Goal: Task Accomplishment & Management: Manage account settings

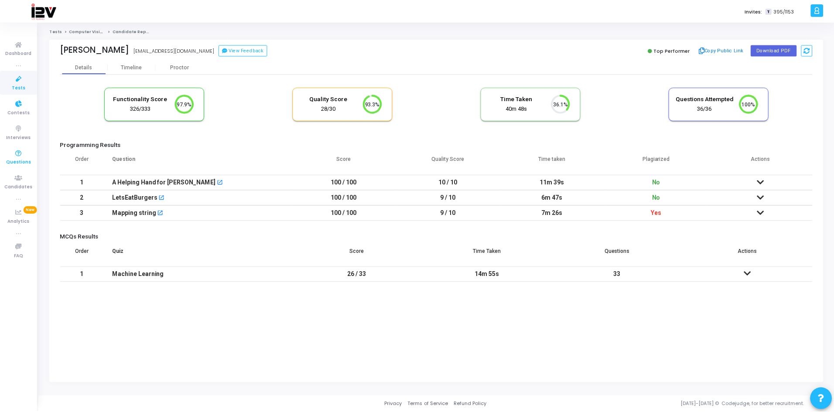
scroll to position [18, 22]
click at [17, 90] on span "Tests" at bounding box center [19, 87] width 14 height 7
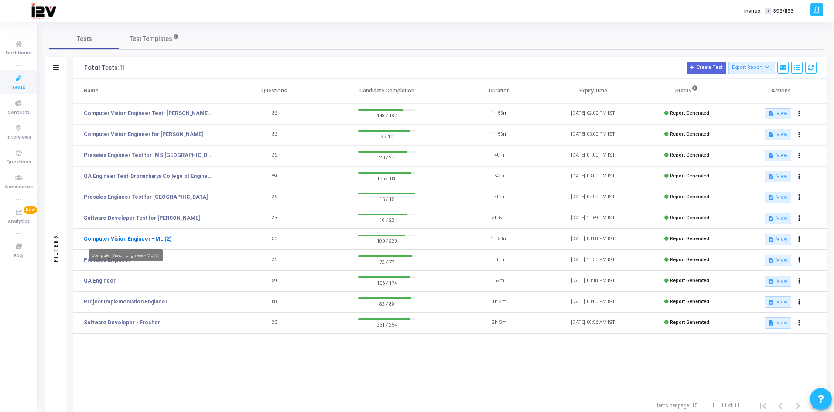
click at [146, 236] on link "Computer Vision Engineer - ML (2)" at bounding box center [128, 239] width 88 height 8
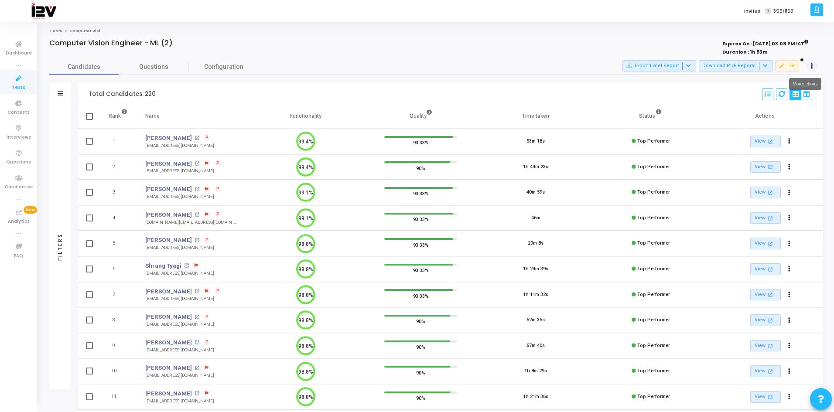
click at [810, 65] on button at bounding box center [812, 66] width 12 height 12
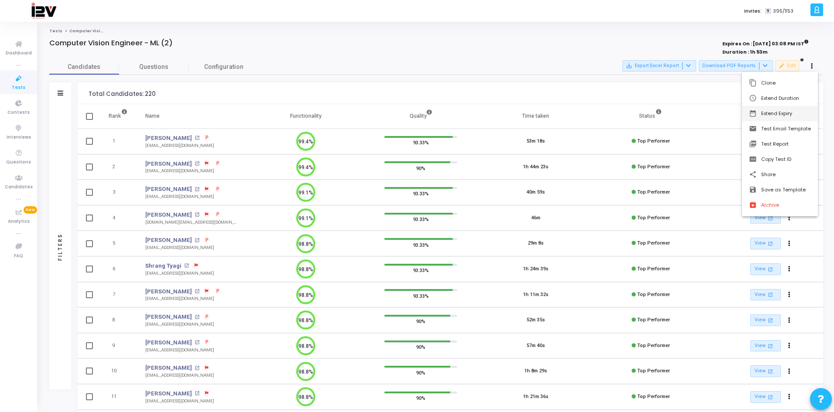
click at [783, 112] on button "date_range Extend Expiry" at bounding box center [780, 113] width 76 height 15
click at [668, 162] on span "12" at bounding box center [668, 159] width 11 height 11
click at [730, 242] on span "Set" at bounding box center [727, 241] width 44 height 10
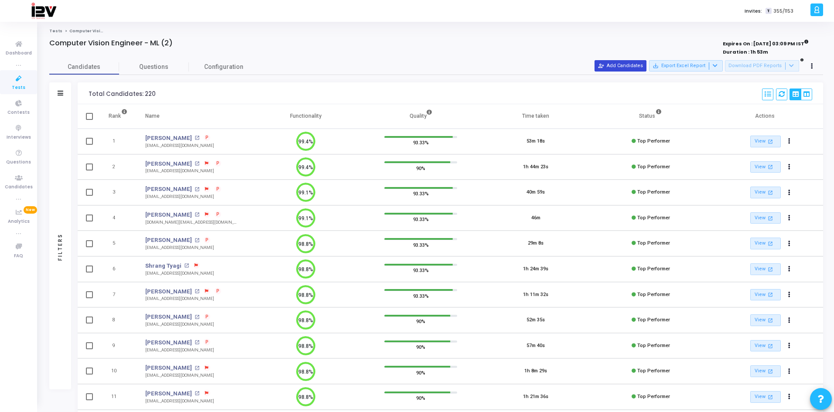
click at [604, 65] on mat-icon "person_add_alt" at bounding box center [601, 66] width 6 height 6
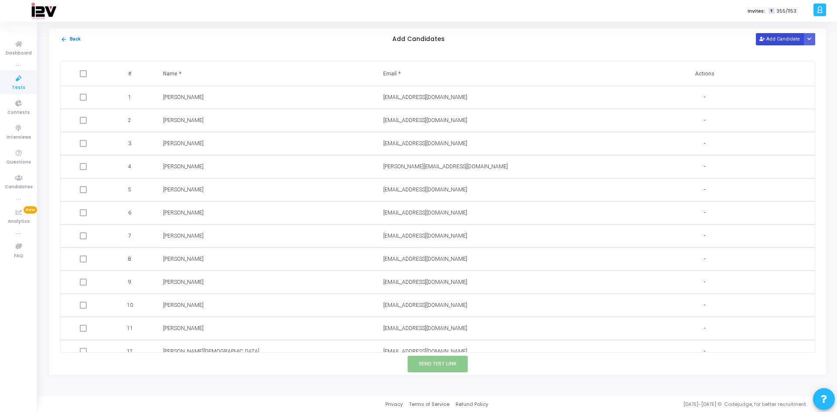
click at [759, 38] on button "Add Candidate" at bounding box center [780, 39] width 48 height 12
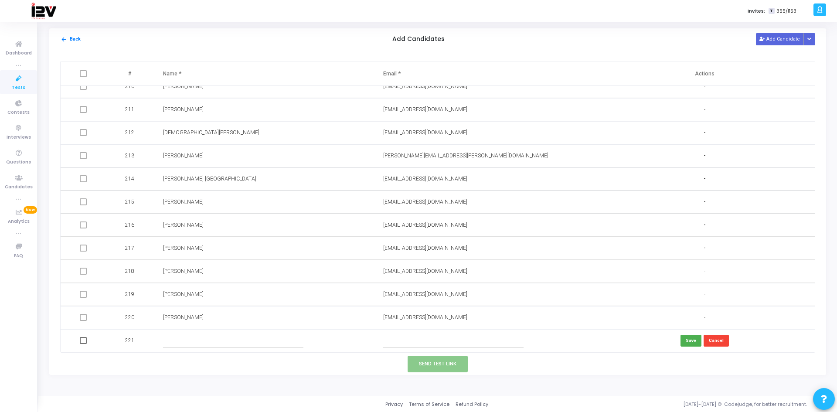
click at [430, 339] on input "text" at bounding box center [453, 341] width 141 height 14
paste input "[EMAIL_ADDRESS][DOMAIN_NAME]"
type input "[EMAIL_ADDRESS][DOMAIN_NAME]"
click at [239, 337] on input "text" at bounding box center [233, 341] width 141 height 14
type input "[PERSON_NAME]"
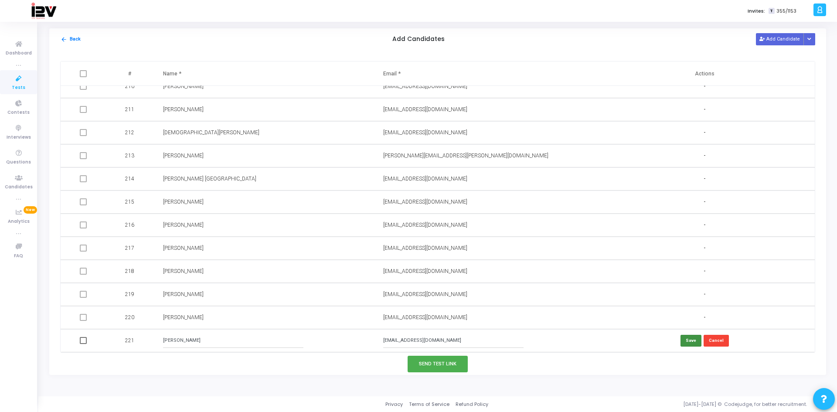
click at [691, 341] on button "Save" at bounding box center [691, 341] width 21 height 12
click at [446, 365] on button "Send Test Link" at bounding box center [438, 364] width 60 height 16
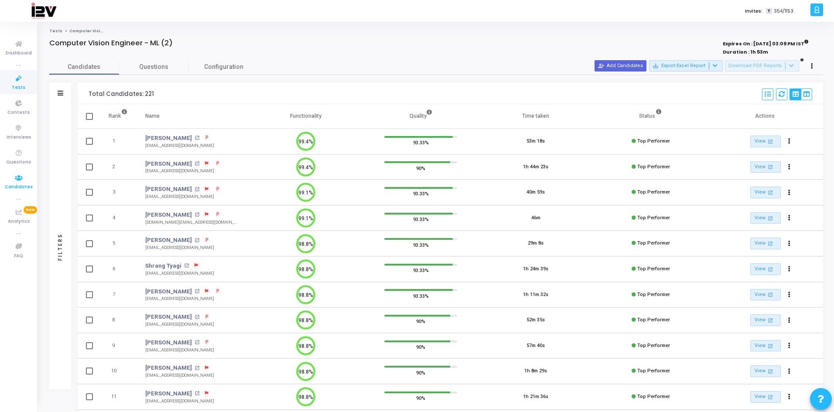
click at [20, 180] on icon at bounding box center [19, 178] width 18 height 11
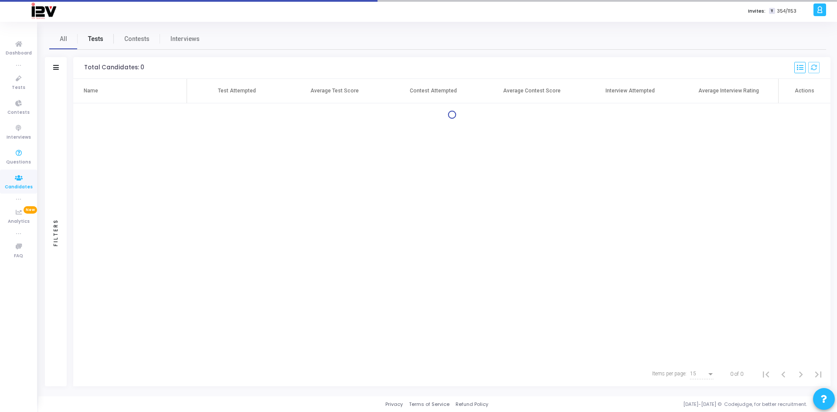
click at [104, 42] on link "Tests" at bounding box center [96, 38] width 36 height 21
